Goal: Communication & Community: Answer question/provide support

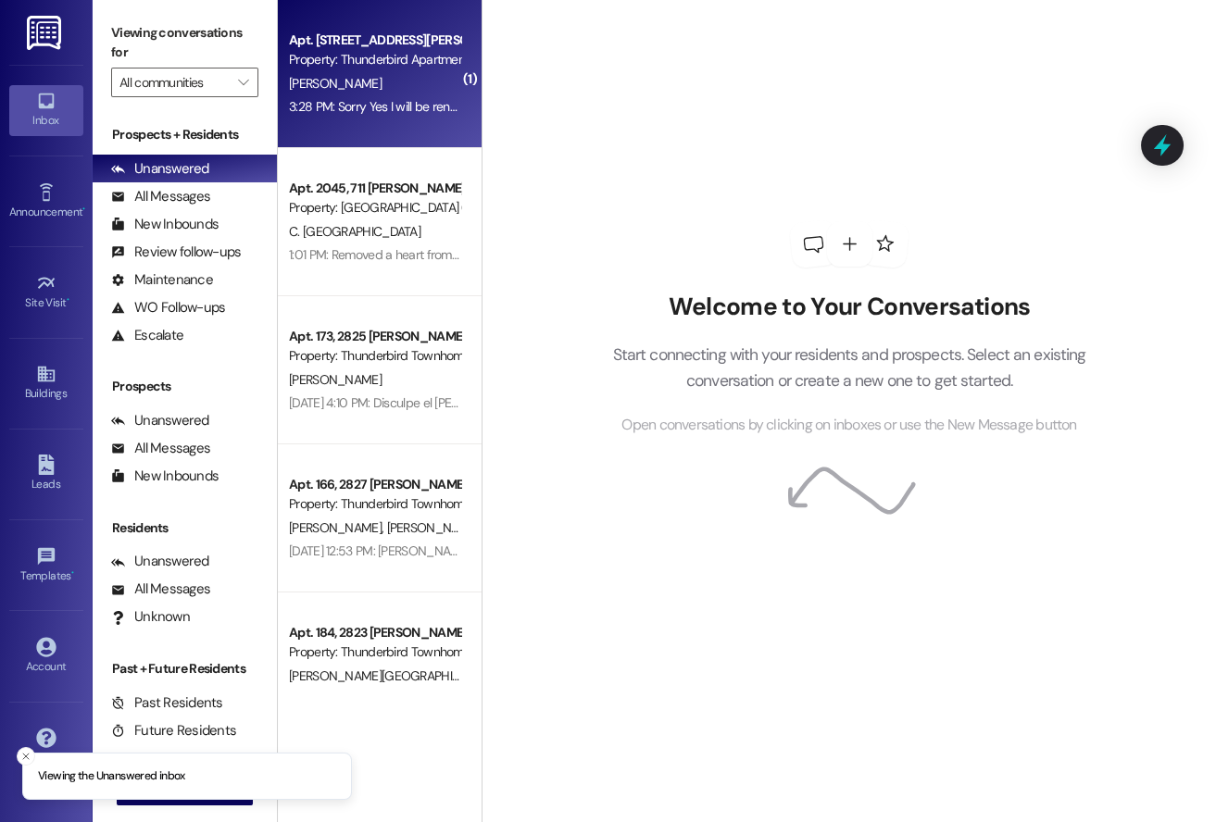
click at [365, 69] on div "Property: Thunderbird Apartments (4003)" at bounding box center [374, 59] width 171 height 19
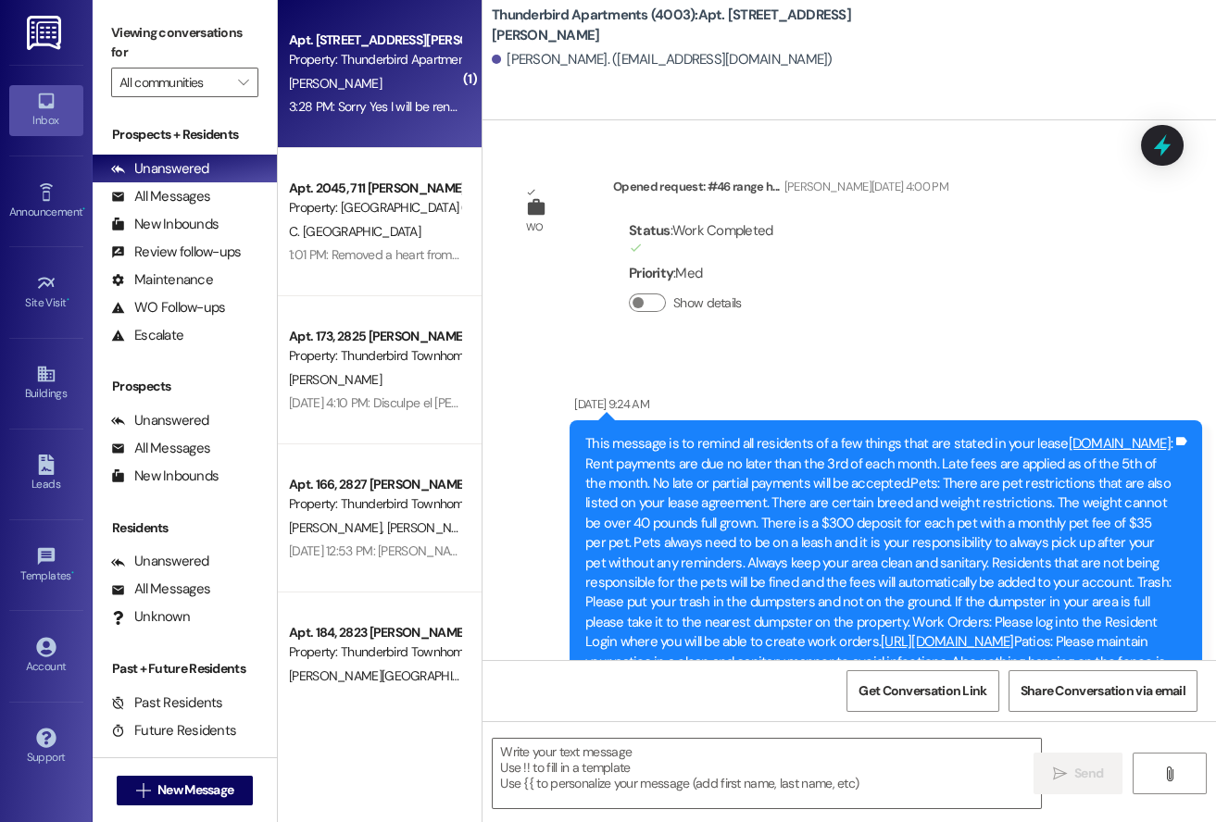
scroll to position [39166, 0]
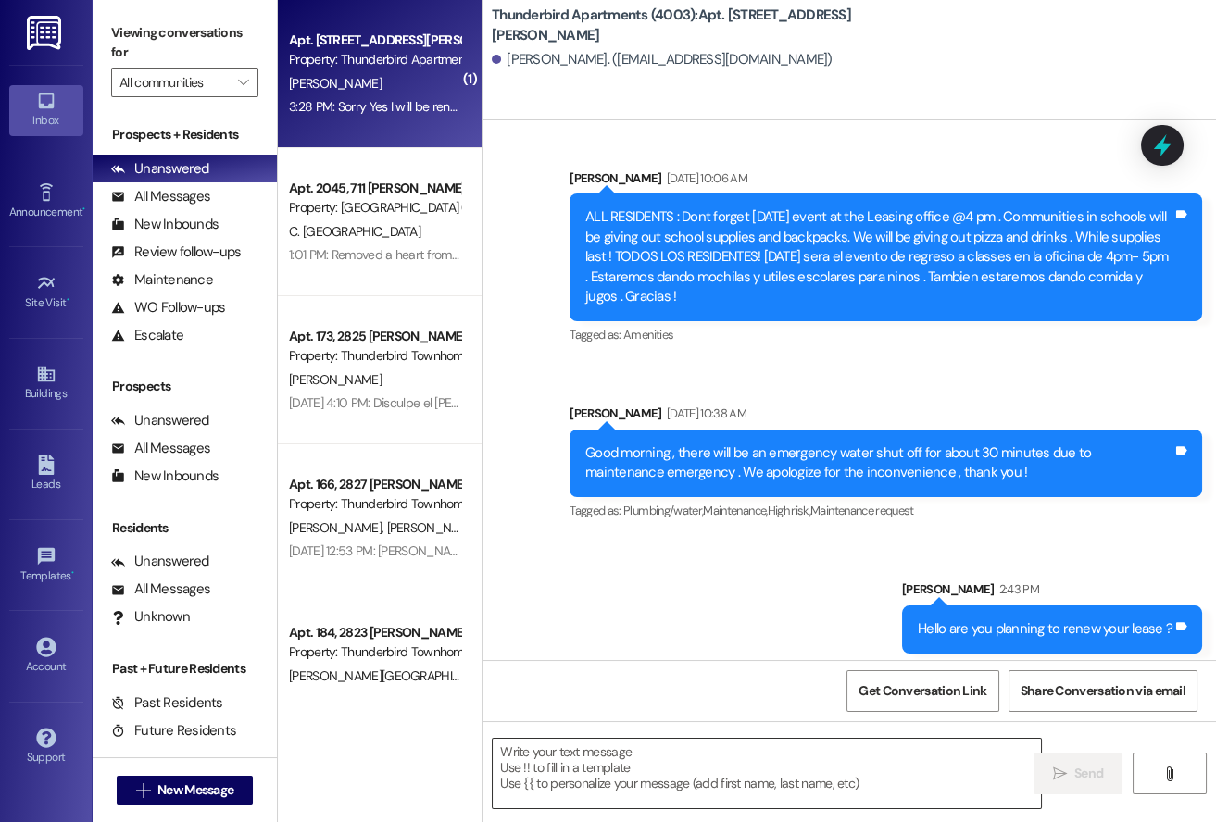
click at [583, 739] on textarea at bounding box center [767, 773] width 548 height 69
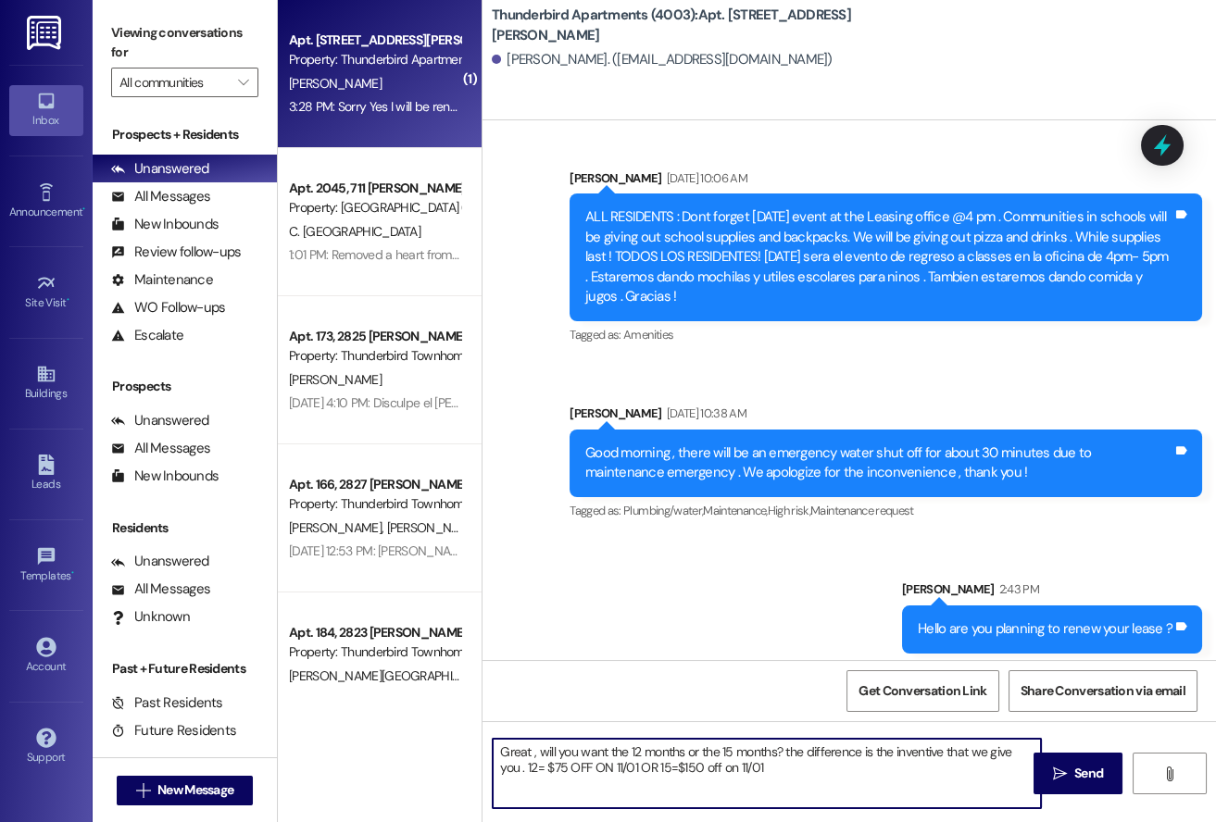
type textarea "Great , will you want the 12 months or the 15 months? the difference is the inv…"
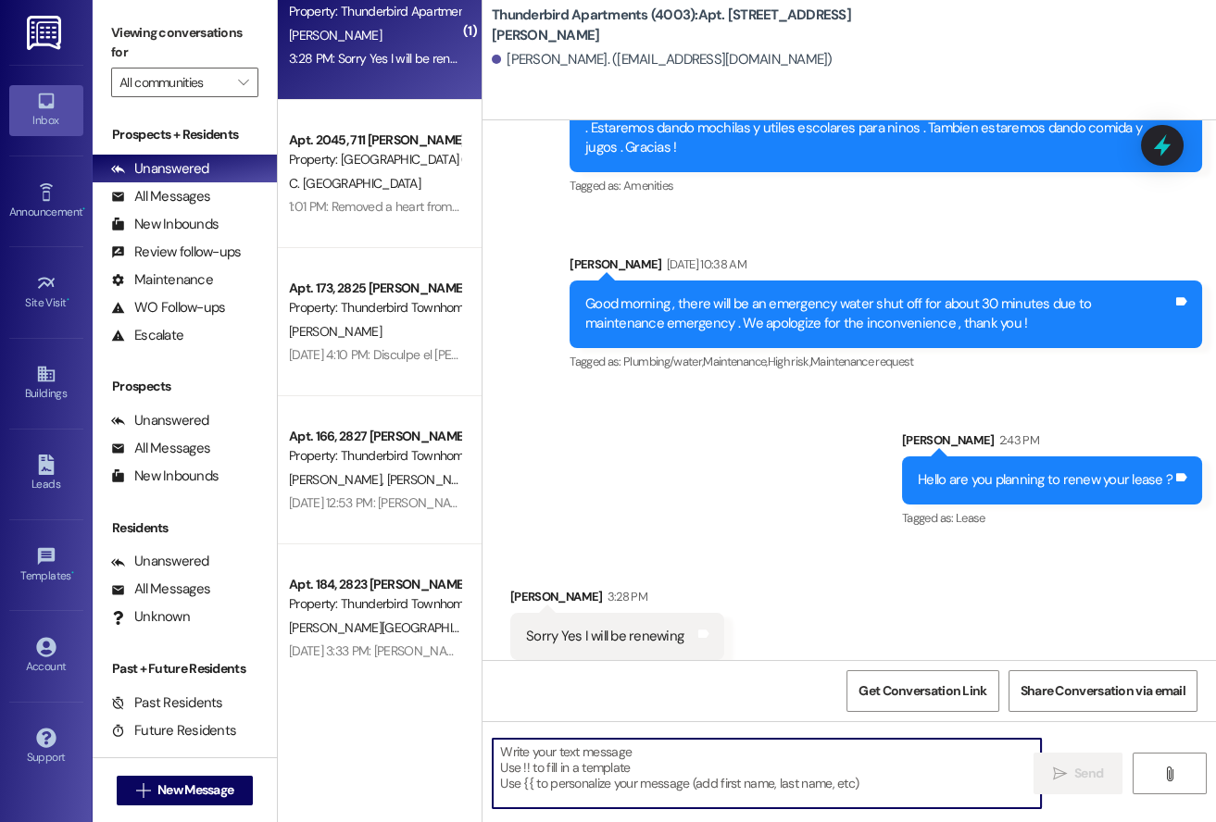
scroll to position [49, 0]
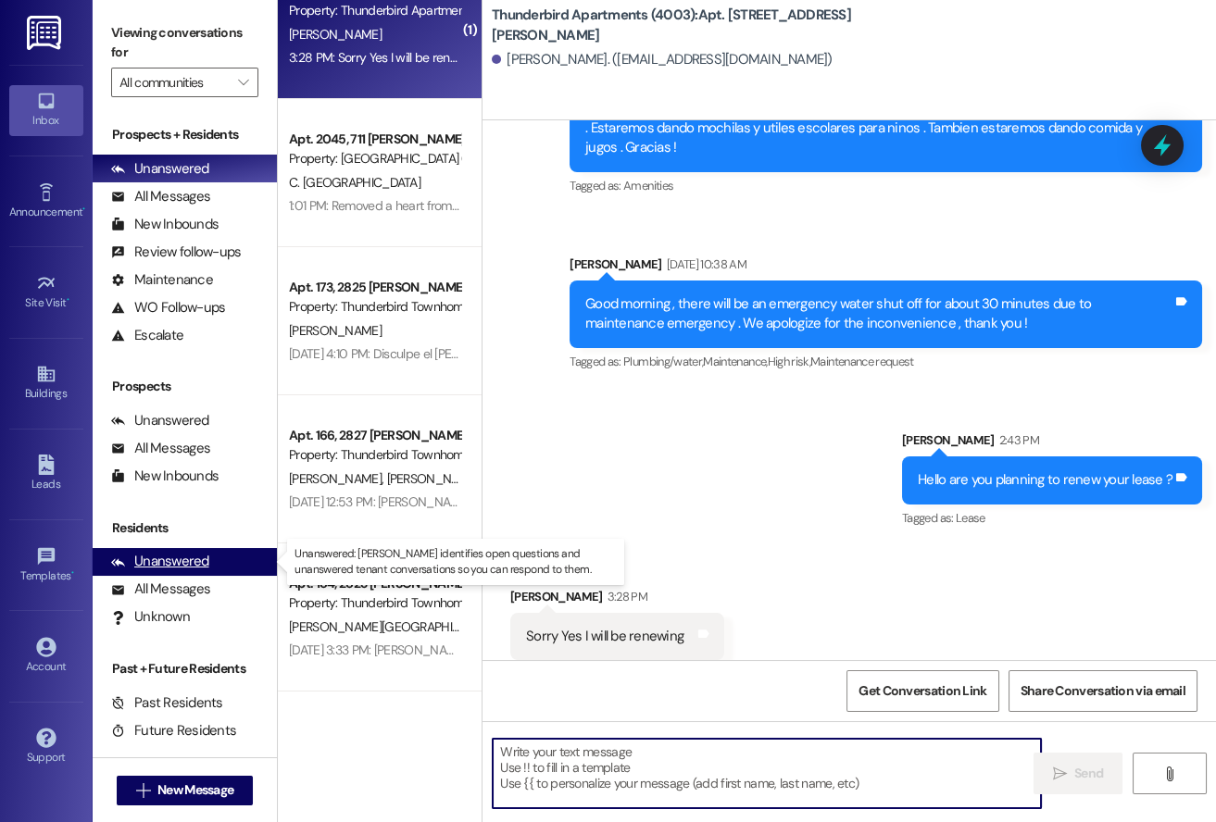
click at [195, 555] on div "Unanswered" at bounding box center [160, 561] width 98 height 19
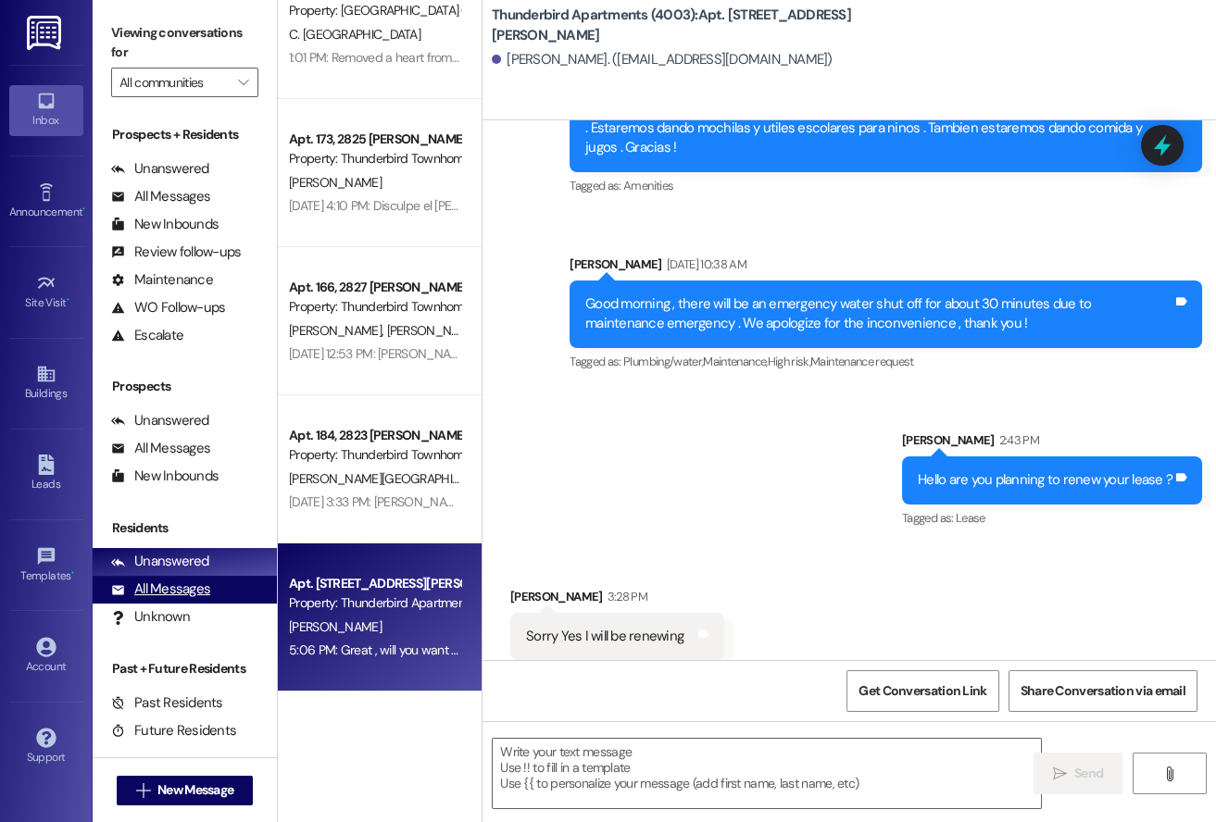
click at [188, 580] on div "All Messages" at bounding box center [160, 589] width 99 height 19
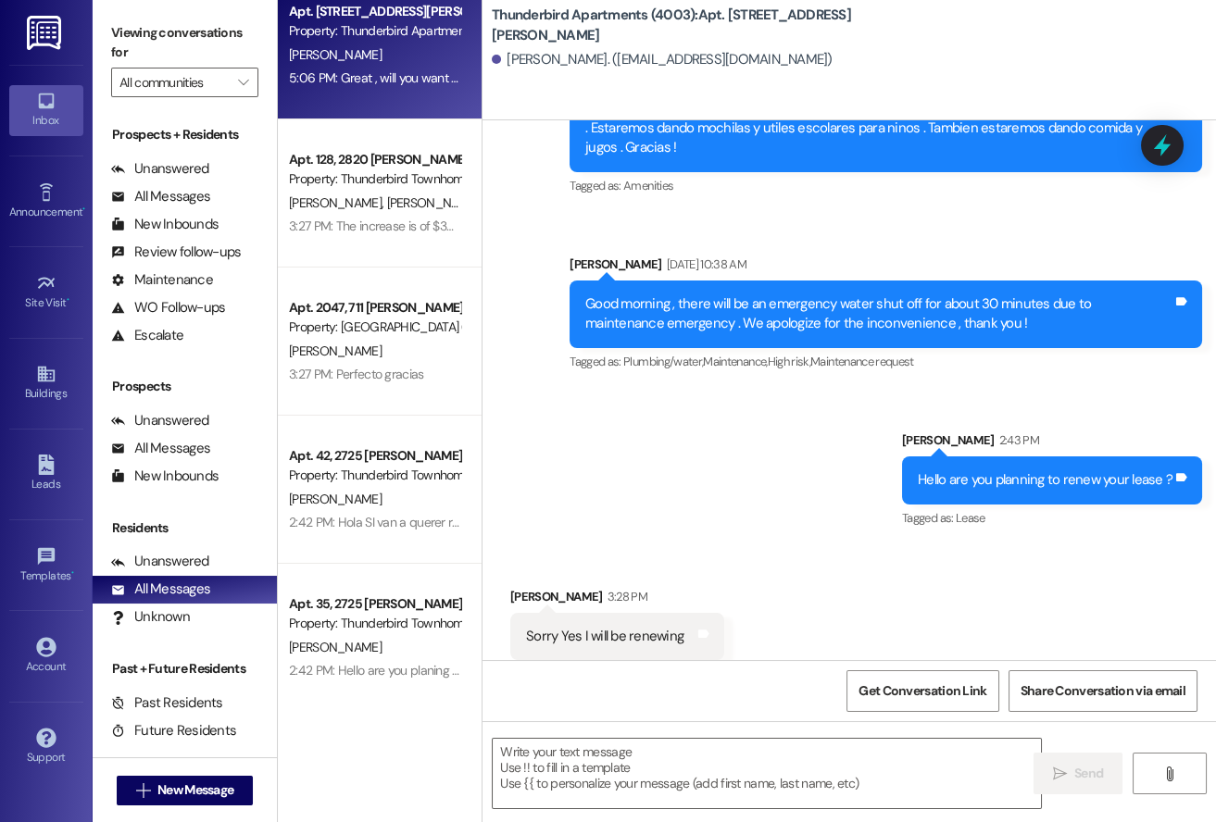
scroll to position [0, 0]
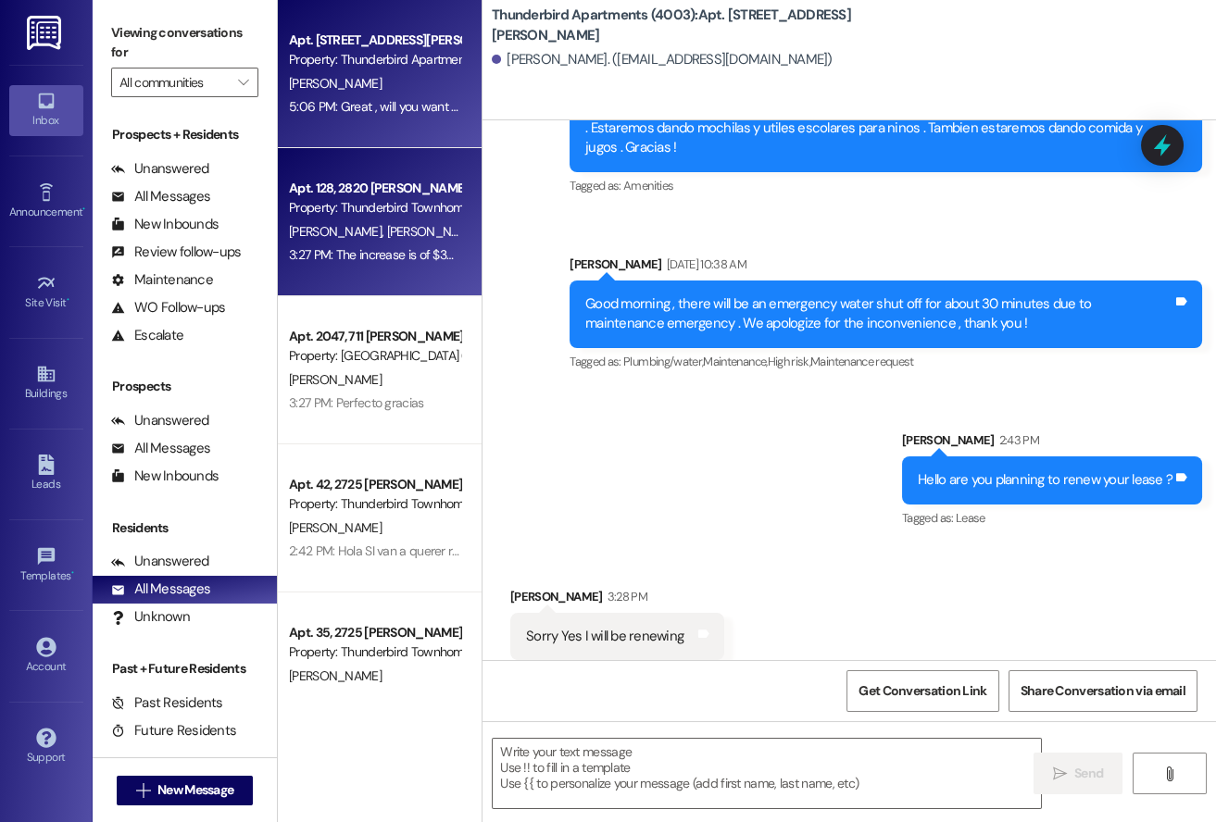
click at [387, 227] on span "[PERSON_NAME]" at bounding box center [433, 231] width 93 height 17
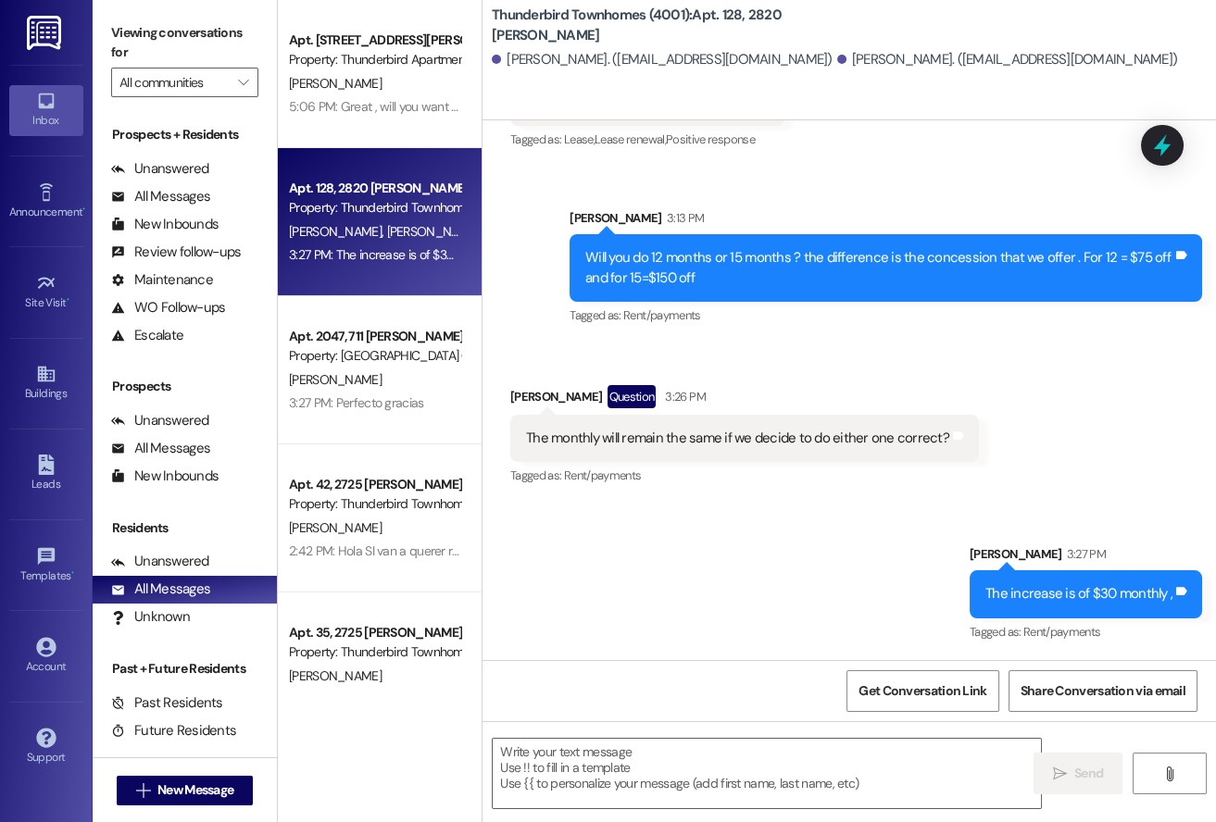
scroll to position [24896, 0]
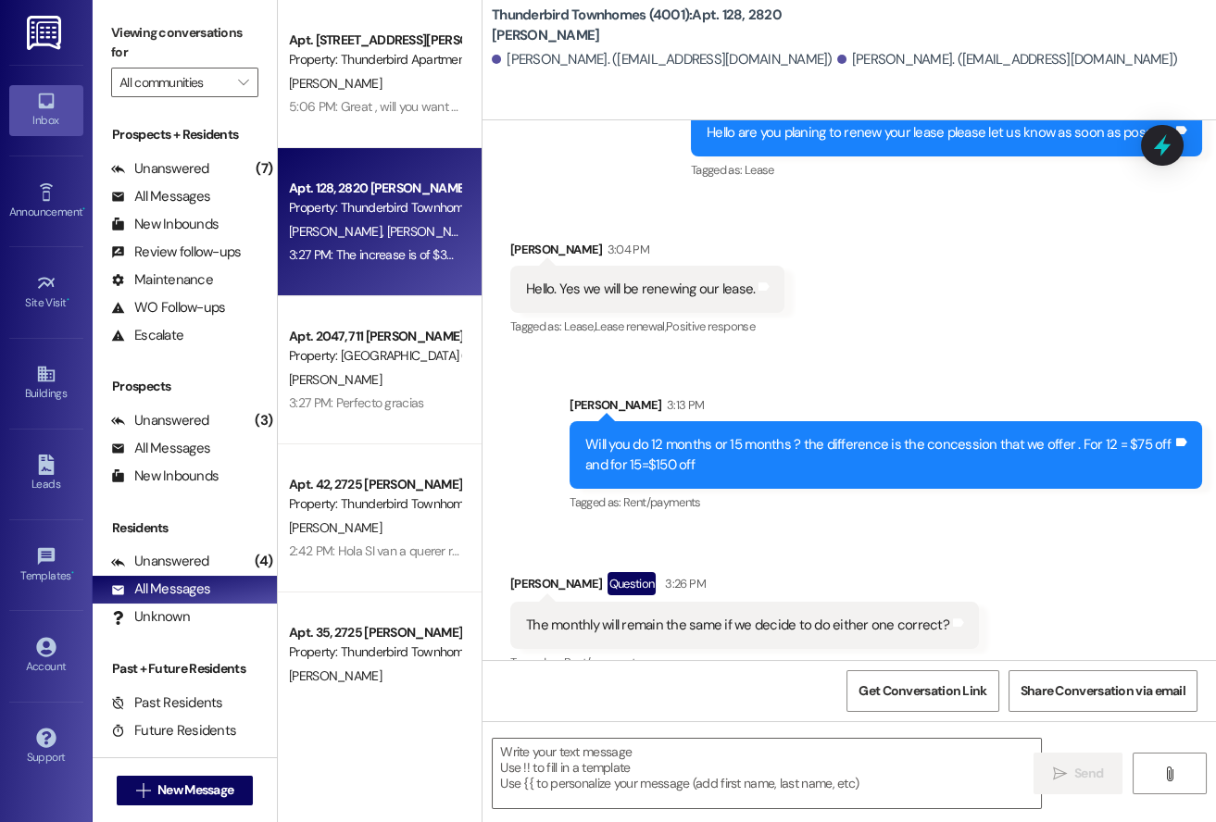
click at [606, 690] on div "Sent via SMS [PERSON_NAME] 3:27 PM The increase is of $30 monthly , Tags and no…" at bounding box center [848, 768] width 733 height 156
click at [207, 422] on div "Unanswered (3)" at bounding box center [185, 421] width 184 height 28
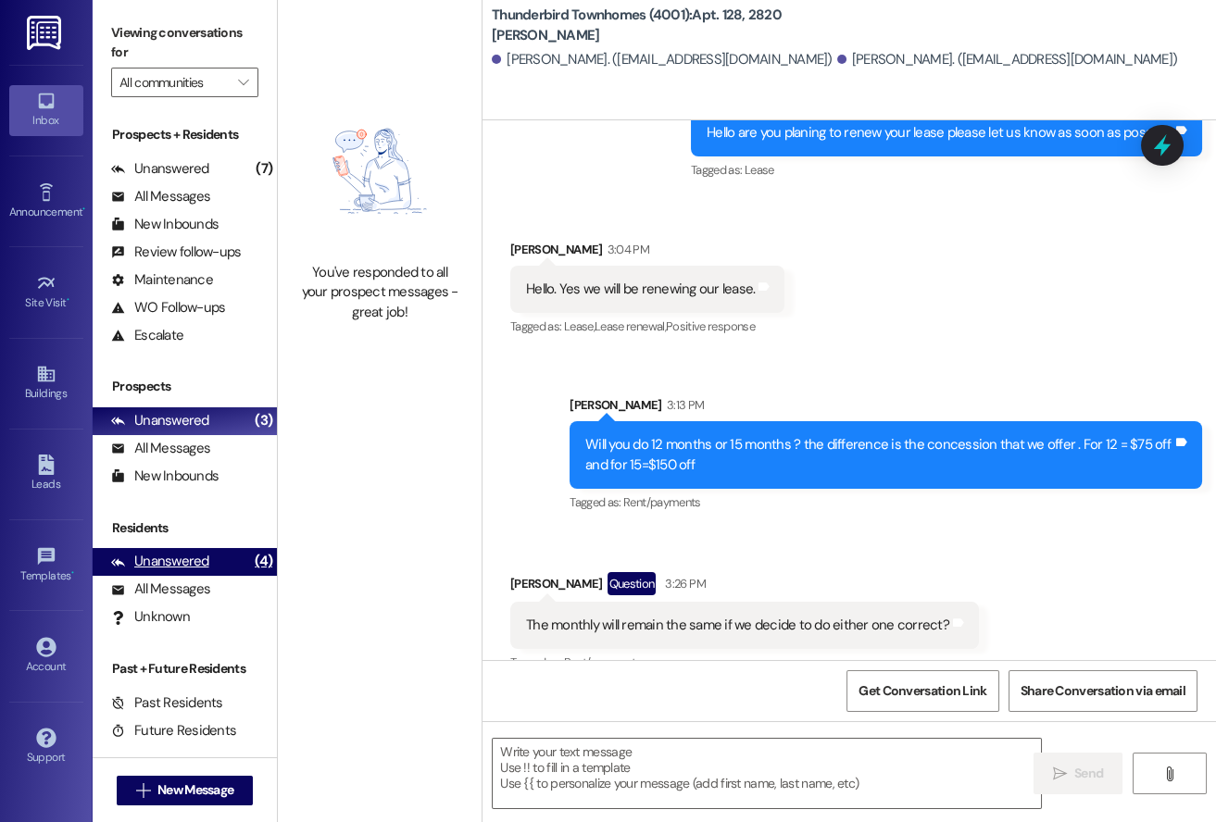
click at [176, 555] on div "Unanswered" at bounding box center [160, 561] width 98 height 19
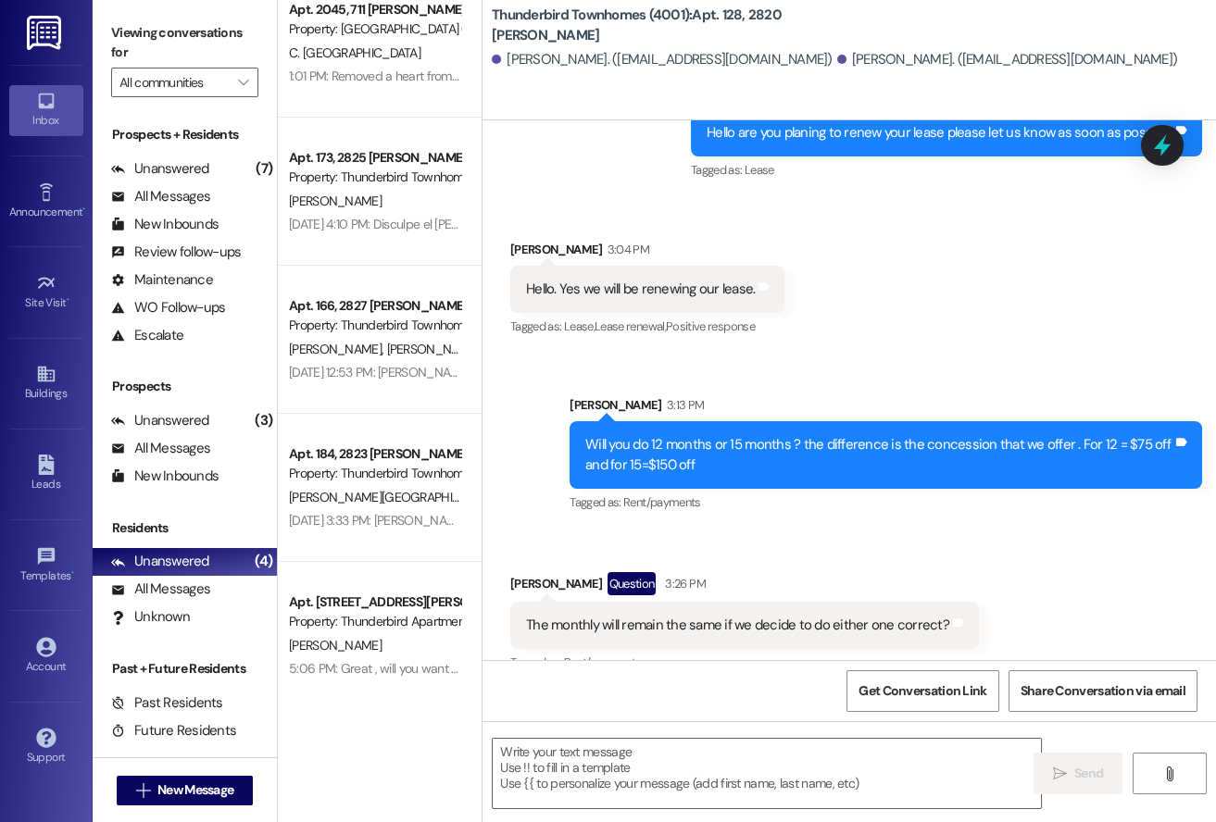
scroll to position [0, 0]
